Goal: Browse casually

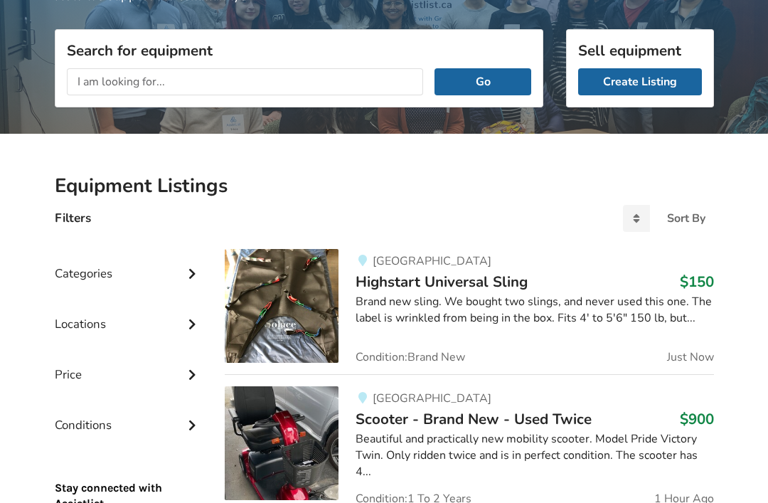
scroll to position [170, 0]
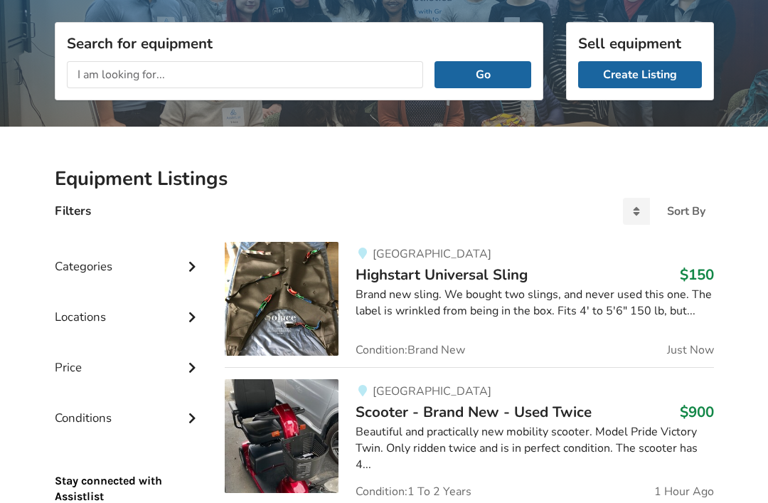
click at [298, 462] on img at bounding box center [282, 436] width 114 height 114
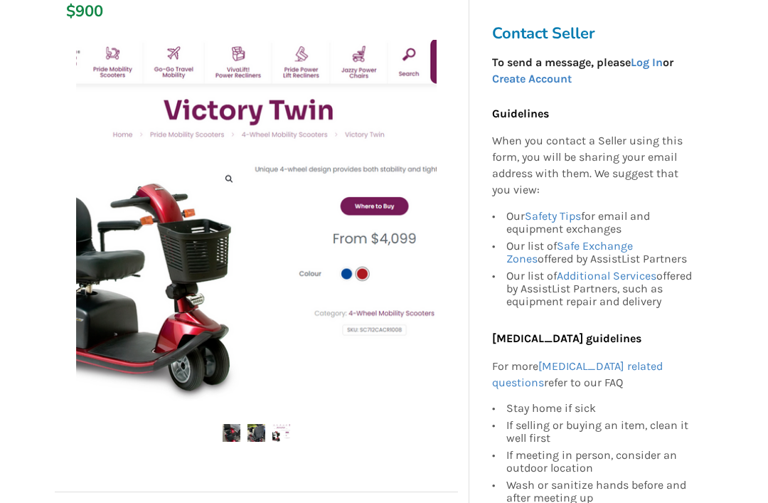
scroll to position [243, 0]
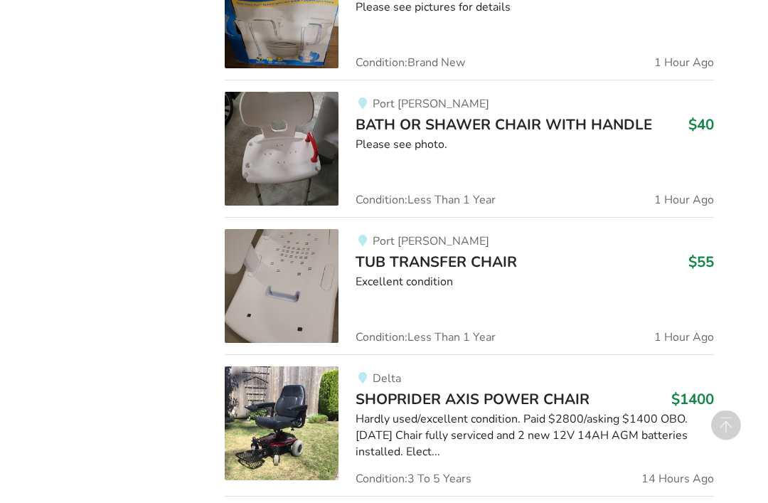
scroll to position [1024, 0]
click at [324, 293] on img at bounding box center [282, 285] width 114 height 114
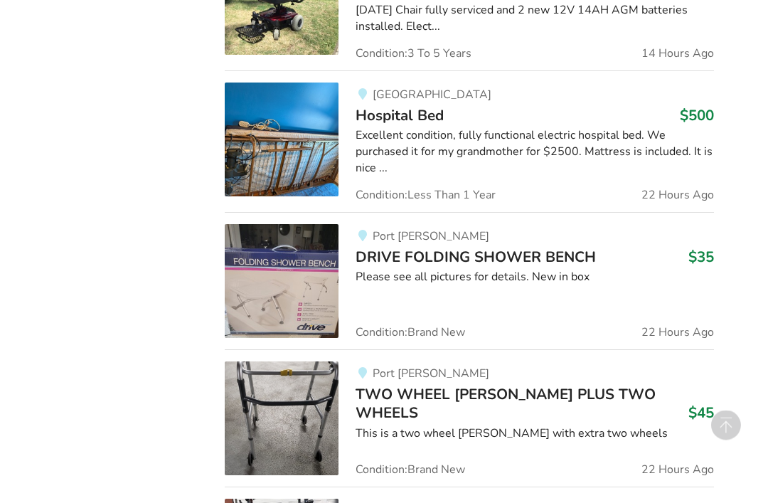
scroll to position [1450, 0]
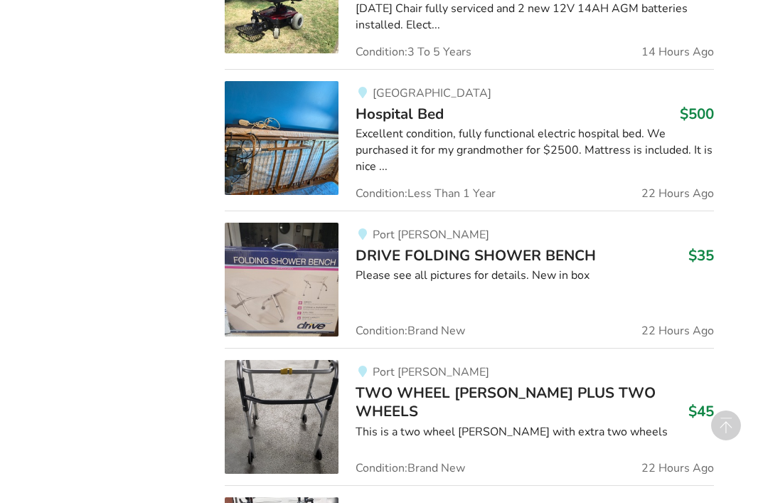
click at [288, 304] on img at bounding box center [282, 280] width 114 height 114
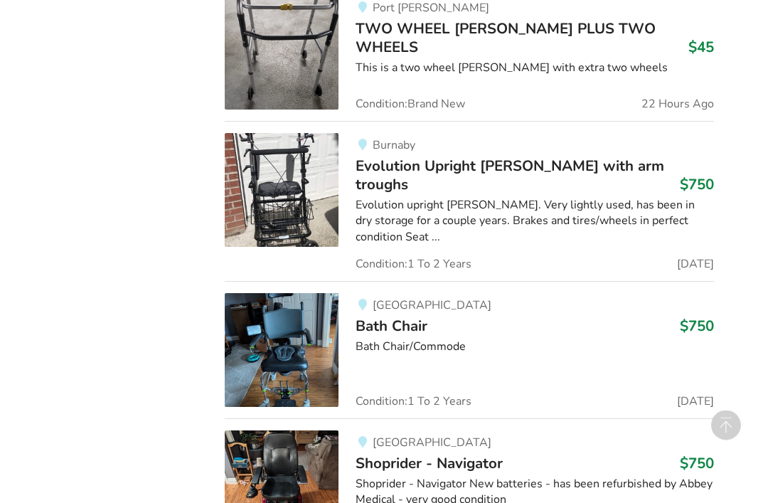
scroll to position [1758, 0]
